Goal: Task Accomplishment & Management: Manage account settings

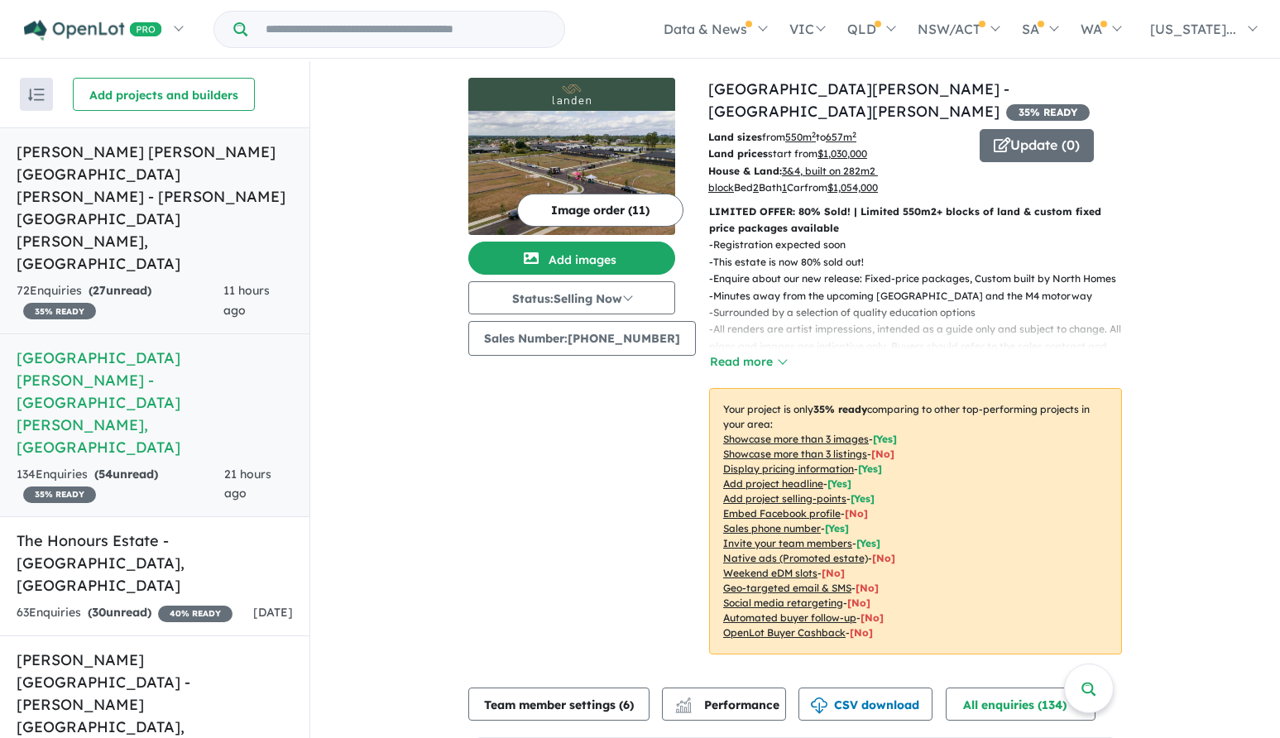
click at [232, 155] on h5 "[PERSON_NAME] [PERSON_NAME][GEOGRAPHIC_DATA][PERSON_NAME] - [PERSON_NAME][GEOGR…" at bounding box center [155, 208] width 276 height 134
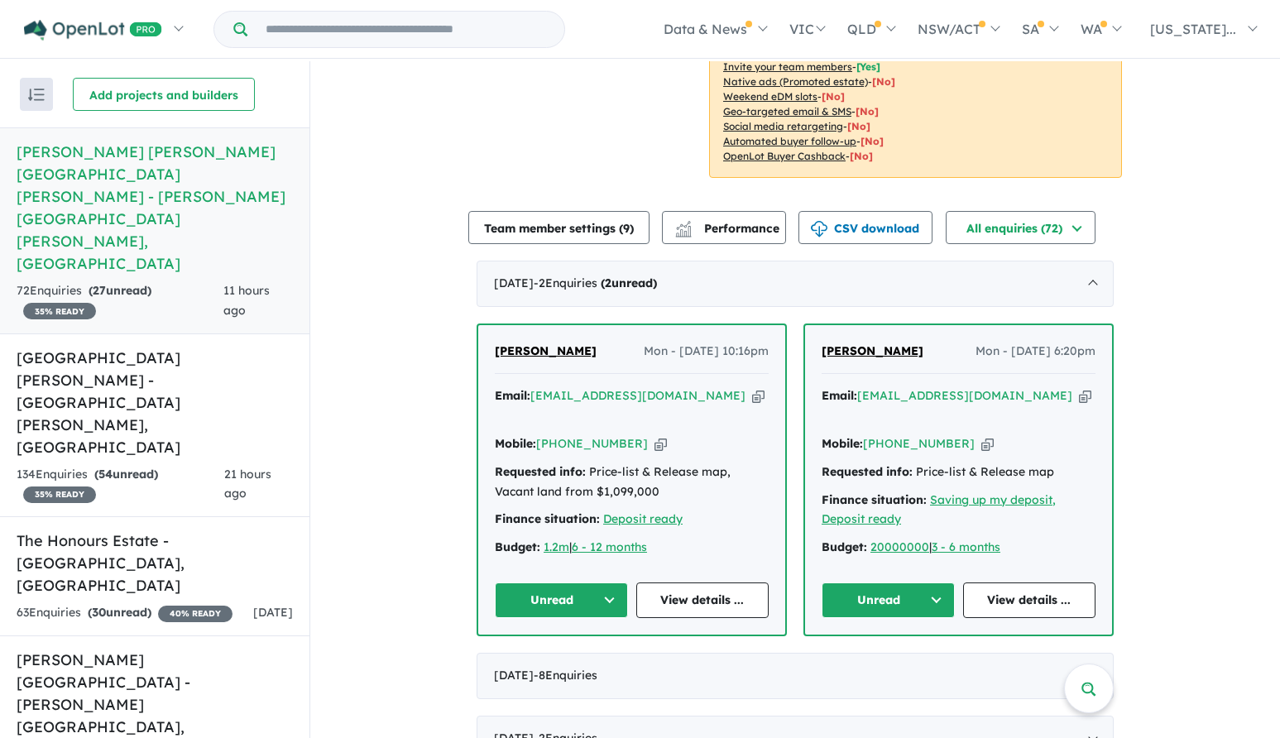
scroll to position [662, 0]
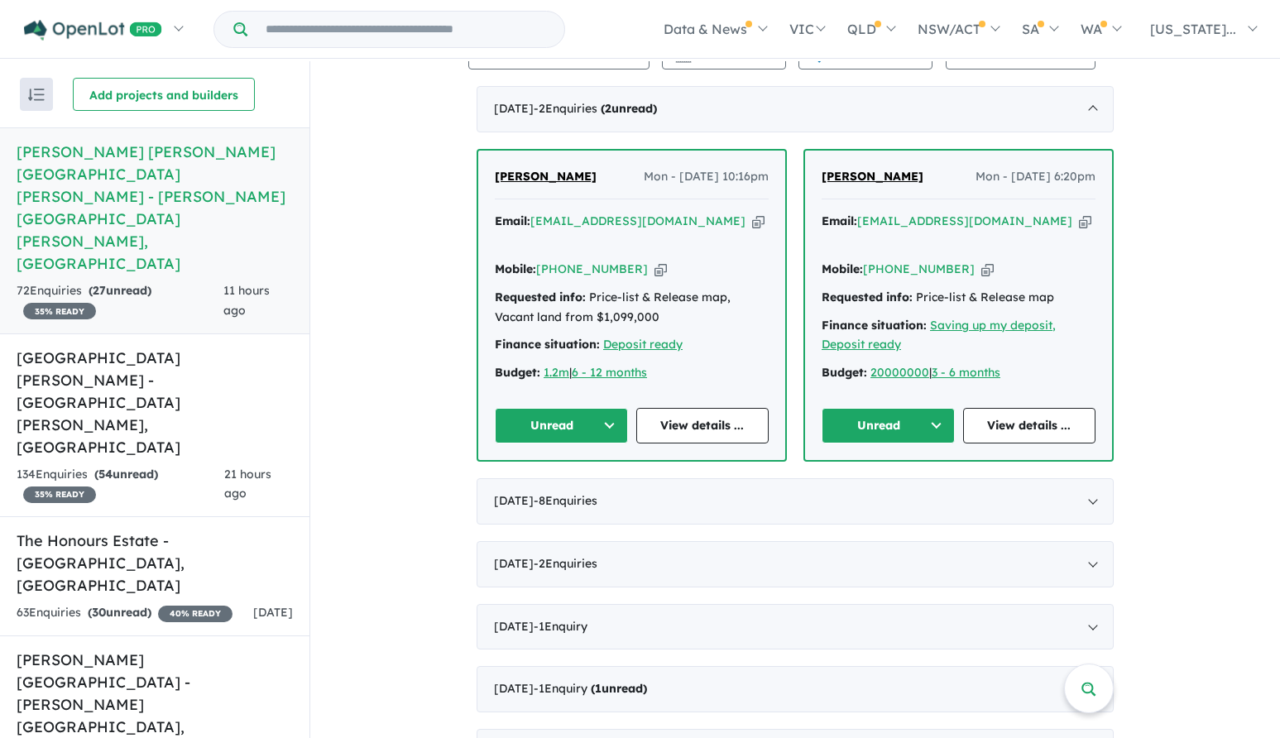
click at [856, 169] on span "[PERSON_NAME]" at bounding box center [873, 176] width 102 height 15
click at [893, 408] on button "Unread" at bounding box center [888, 426] width 133 height 36
click at [868, 484] on button "Assigned" at bounding box center [895, 503] width 144 height 38
click at [542, 169] on span "[PERSON_NAME]" at bounding box center [546, 176] width 102 height 15
click at [553, 408] on button "Unread" at bounding box center [561, 426] width 133 height 36
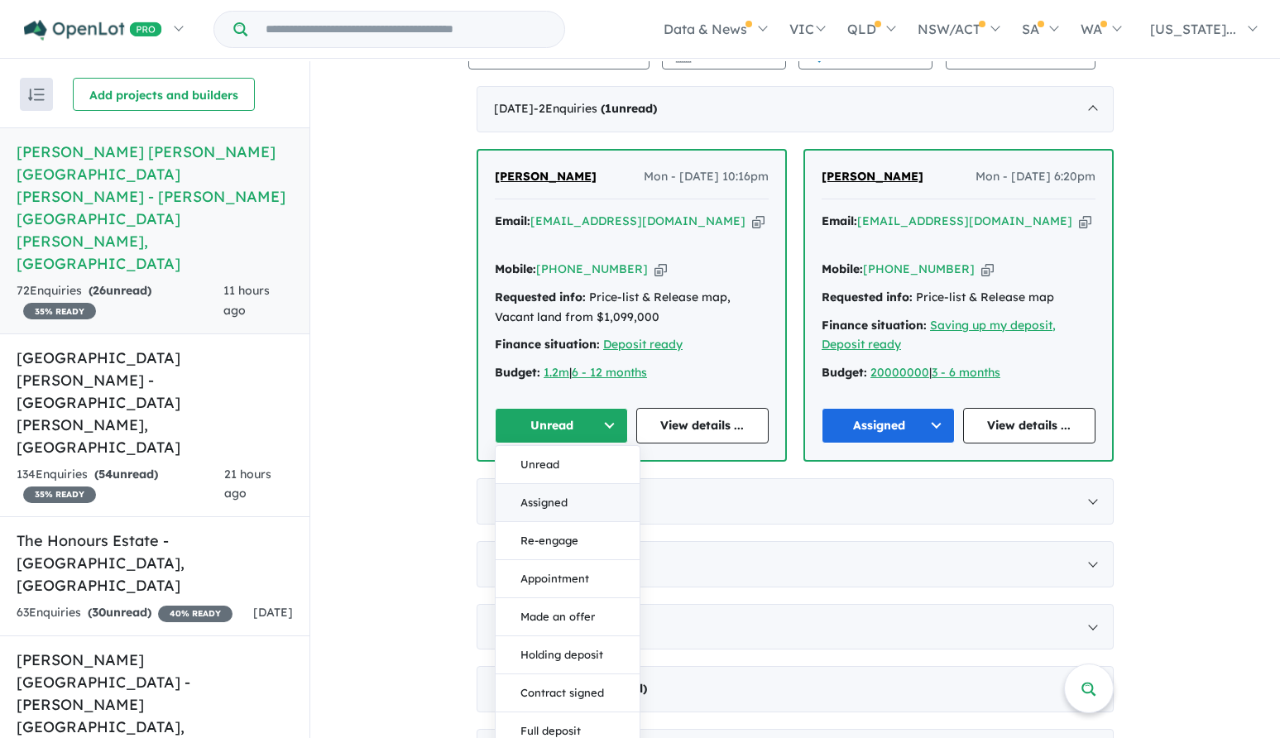
click at [532, 484] on button "Assigned" at bounding box center [568, 503] width 144 height 38
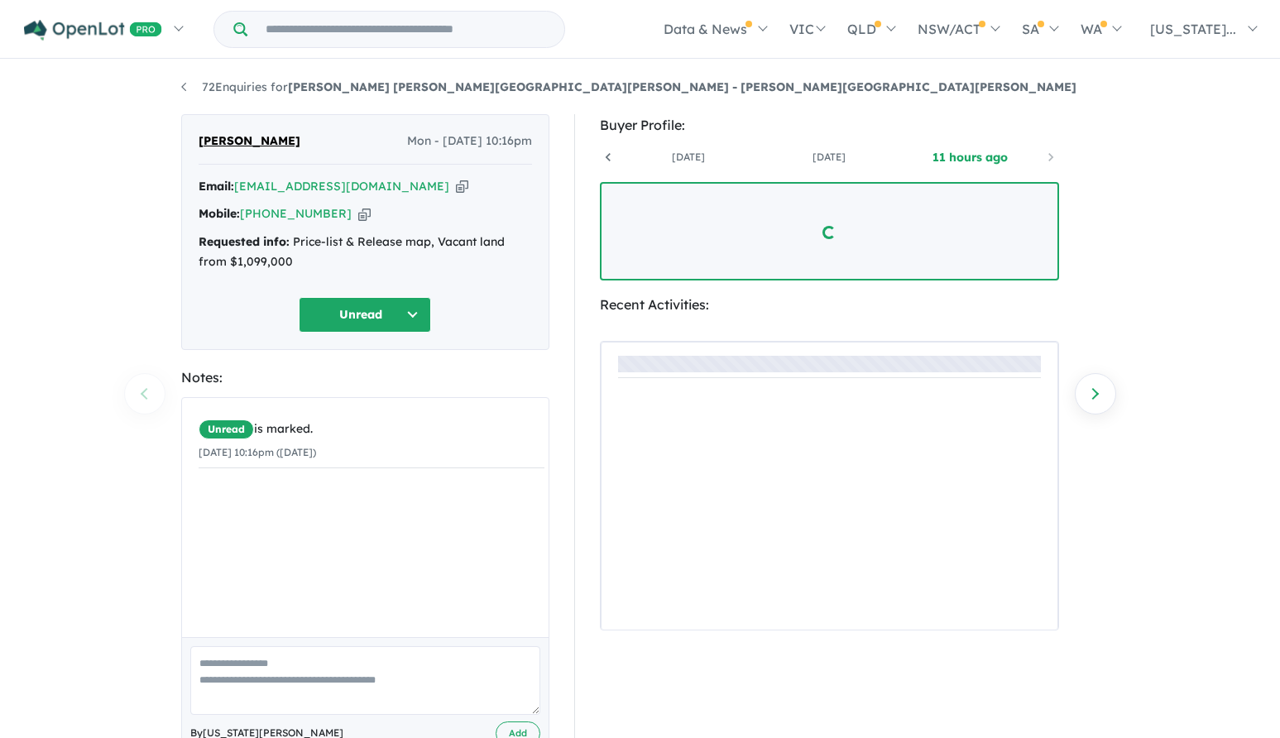
scroll to position [0, 122]
